Goal: Information Seeking & Learning: Learn about a topic

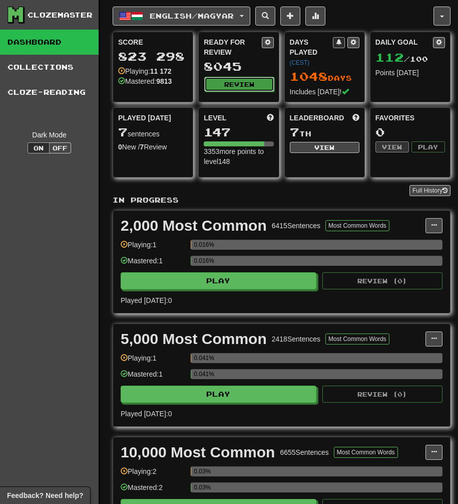
click at [236, 87] on button "Review" at bounding box center [239, 84] width 70 height 15
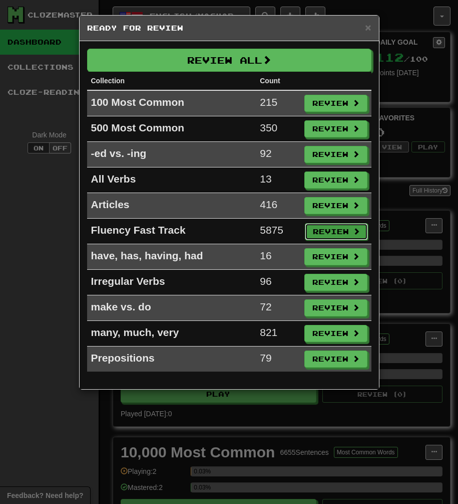
click at [338, 228] on button "Review" at bounding box center [336, 231] width 63 height 17
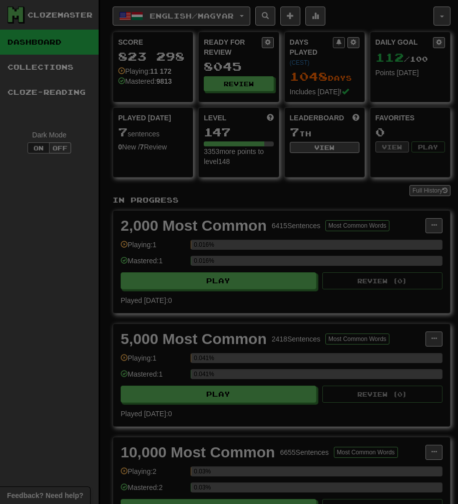
select select "***"
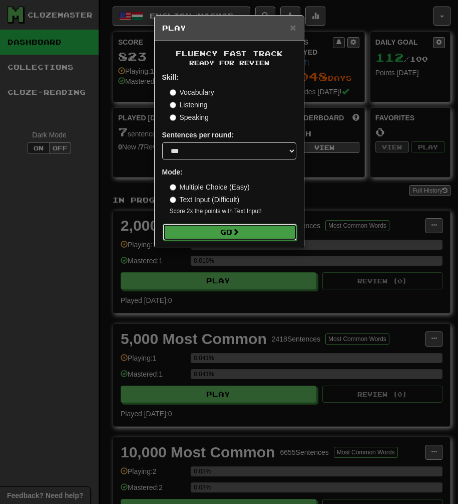
click at [229, 235] on button "Go" at bounding box center [230, 231] width 134 height 17
